Goal: Navigation & Orientation: Go to known website

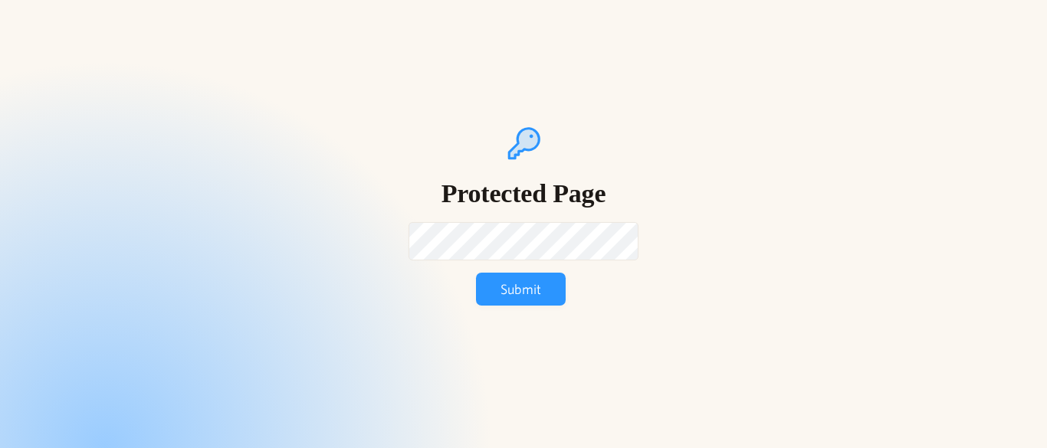
click at [476, 273] on input "Submit" at bounding box center [521, 289] width 90 height 33
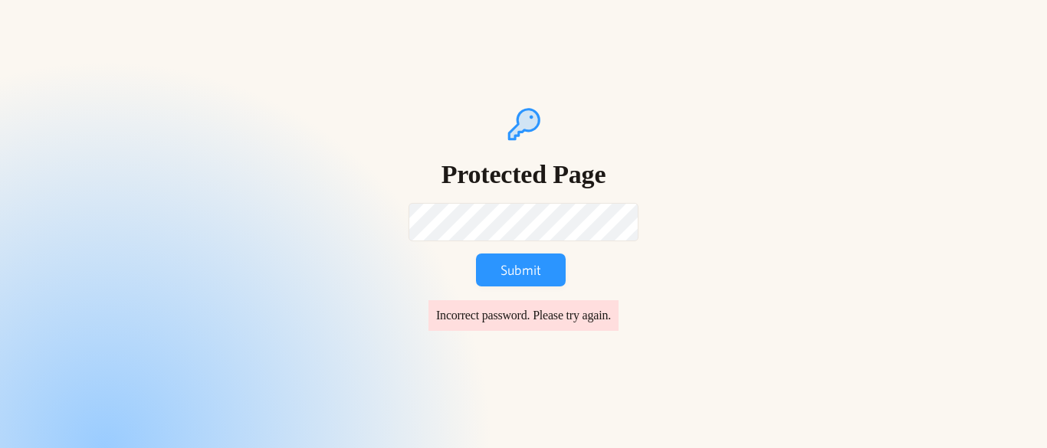
click at [476, 254] on input "Submit" at bounding box center [521, 270] width 90 height 33
click at [432, 266] on form "Protected Page Submit Incorrect password. Please try again." at bounding box center [524, 218] width 230 height 225
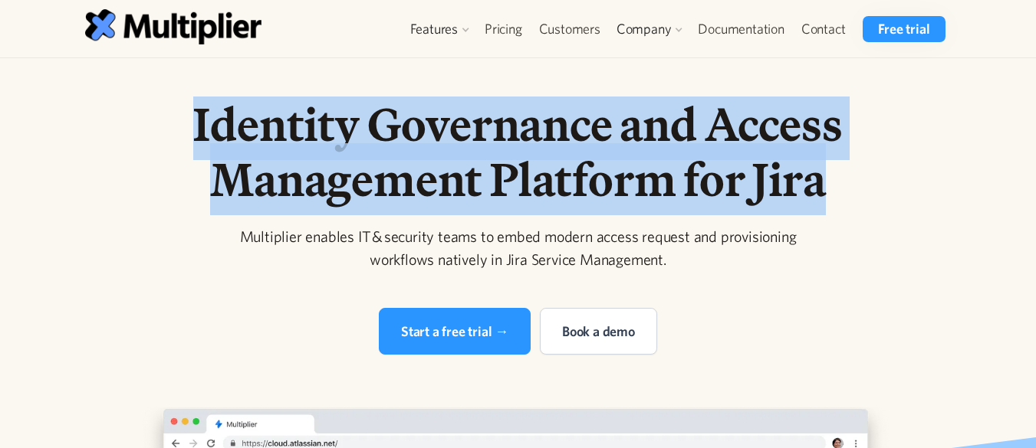
drag, startPoint x: 192, startPoint y: 123, endPoint x: 823, endPoint y: 176, distance: 633.1
click at [823, 176] on h1 "Identity Governance and Access Management Platform for Jira" at bounding box center [518, 152] width 785 height 110
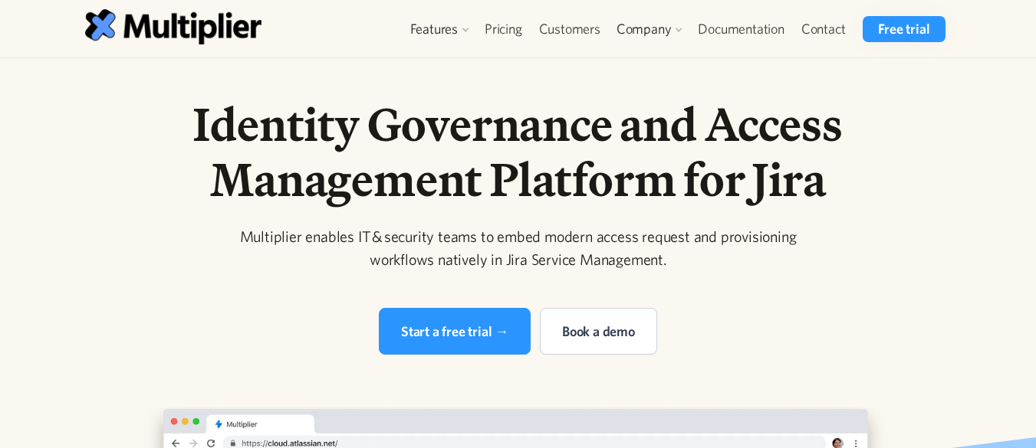
click at [503, 237] on div "Multiplier enables IT & security teams to embed modern access request and provi…" at bounding box center [518, 248] width 589 height 46
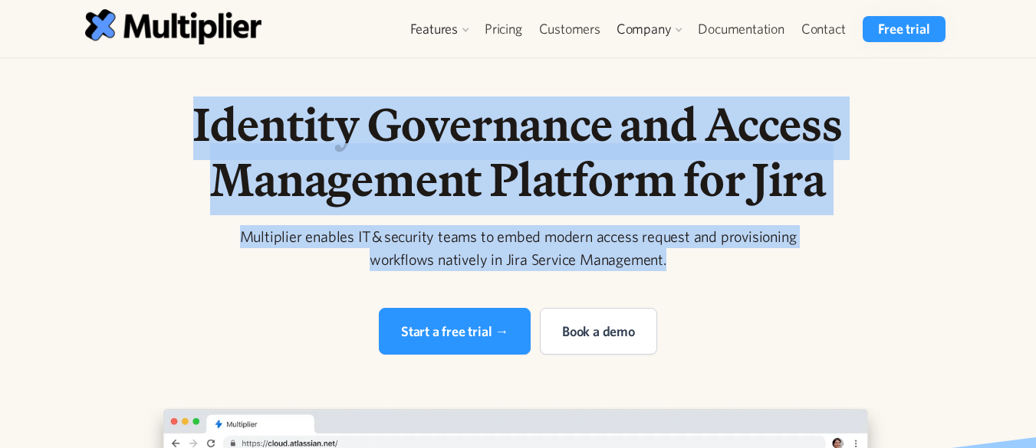
drag, startPoint x: 666, startPoint y: 264, endPoint x: 194, endPoint y: 109, distance: 497.2
click at [194, 109] on div "Identity Governance and Access Management Platform for Jira Multiplier enables …" at bounding box center [518, 226] width 785 height 258
copy div "Identity Governance and Access Management Platform for Jira Multiplier enables …"
